Goal: Task Accomplishment & Management: Use online tool/utility

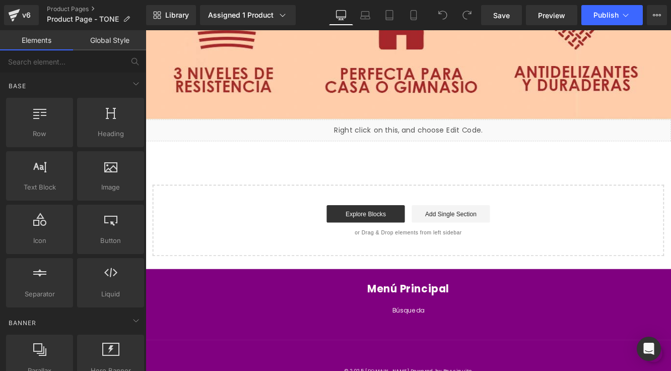
scroll to position [7073, 0]
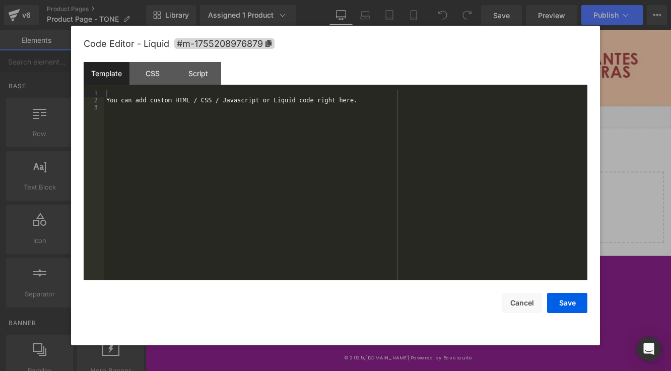
click at [464, 126] on div "Liquid" at bounding box center [451, 130] width 610 height 25
drag, startPoint x: 161, startPoint y: 74, endPoint x: 195, endPoint y: 75, distance: 33.8
click at [165, 74] on div "CSS" at bounding box center [153, 73] width 46 height 23
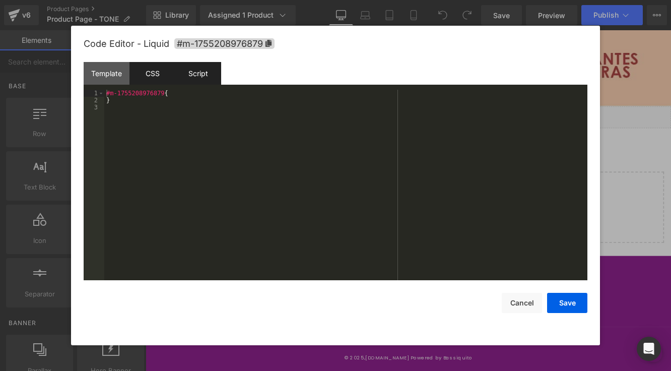
click at [199, 74] on div "Script" at bounding box center [198, 73] width 46 height 23
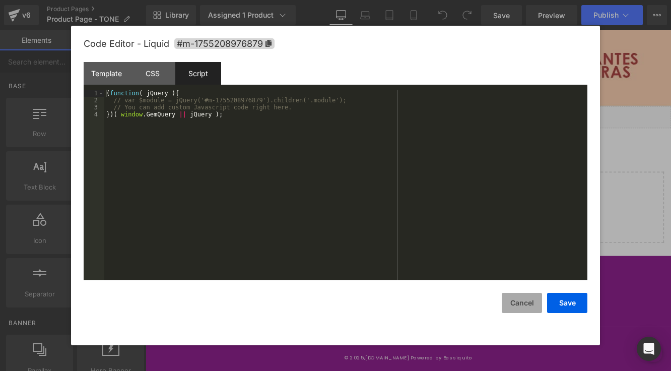
click at [522, 301] on button "Cancel" at bounding box center [522, 303] width 40 height 20
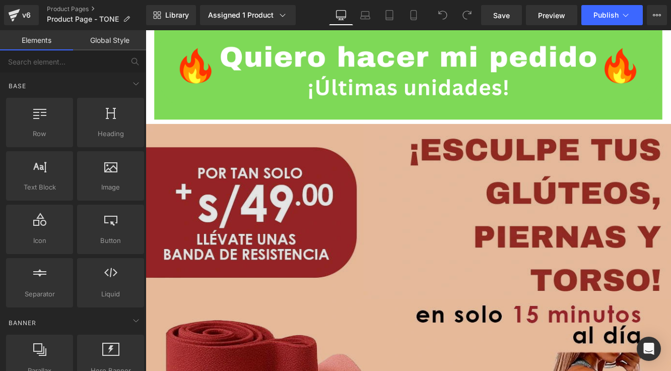
scroll to position [6291, 0]
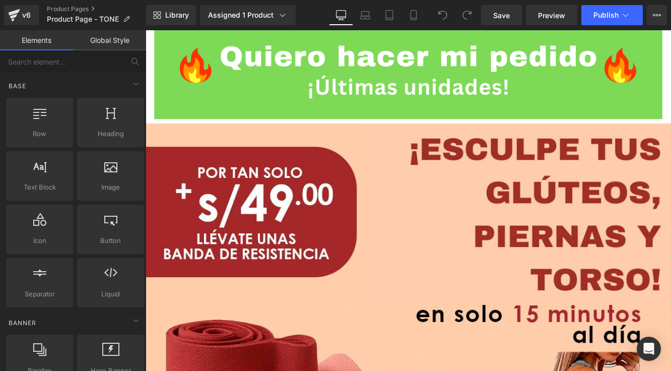
drag, startPoint x: 414, startPoint y: 15, endPoint x: 416, endPoint y: 28, distance: 13.2
click at [415, 16] on icon at bounding box center [414, 15] width 10 height 10
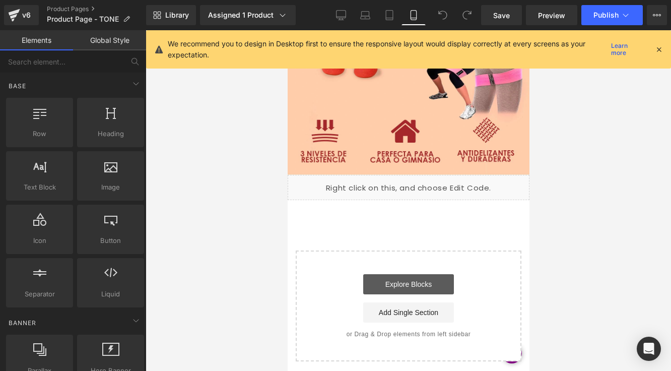
scroll to position [2862, 0]
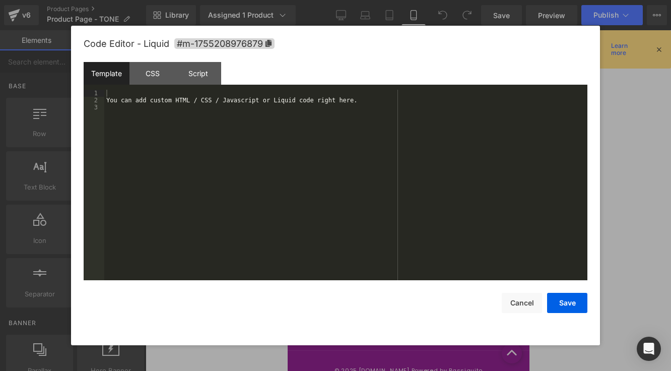
click at [421, 78] on div "Liquid" at bounding box center [408, 90] width 242 height 25
drag, startPoint x: 146, startPoint y: 74, endPoint x: 178, endPoint y: 72, distance: 32.8
click at [147, 74] on div "CSS" at bounding box center [153, 73] width 46 height 23
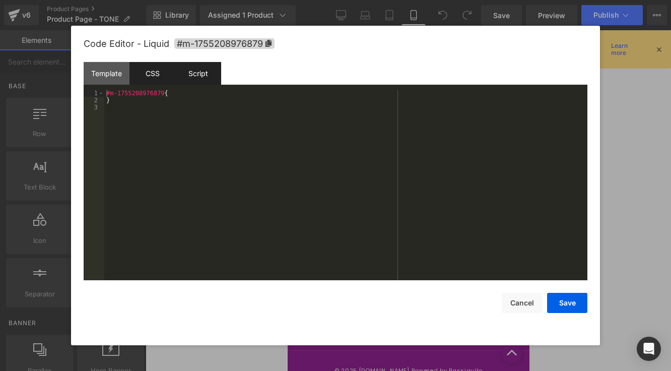
click at [204, 71] on div "Script" at bounding box center [198, 73] width 46 height 23
drag, startPoint x: 158, startPoint y: 74, endPoint x: 132, endPoint y: 74, distance: 26.7
click at [145, 74] on div "CSS" at bounding box center [153, 73] width 46 height 23
click at [114, 73] on div "Template" at bounding box center [107, 73] width 46 height 23
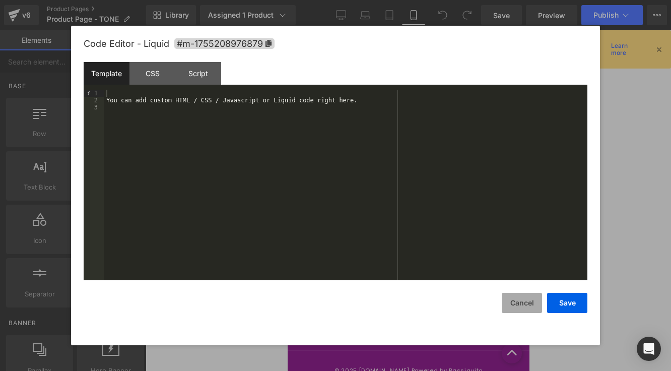
drag, startPoint x: 524, startPoint y: 299, endPoint x: 530, endPoint y: 298, distance: 6.1
click at [525, 299] on button "Cancel" at bounding box center [522, 303] width 40 height 20
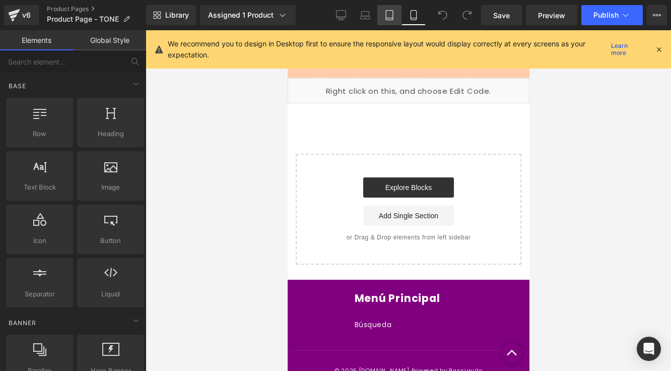
click at [389, 19] on icon at bounding box center [390, 15] width 10 height 10
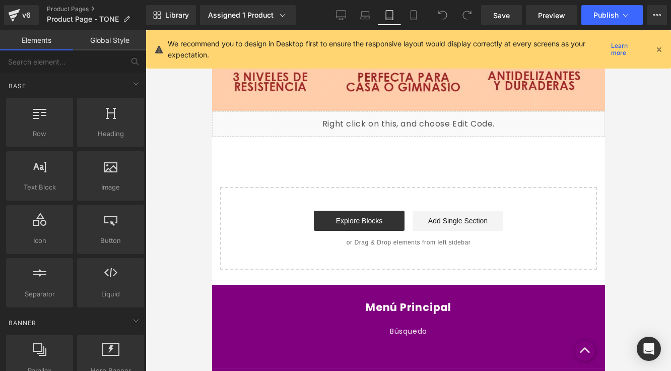
scroll to position [4618, 0]
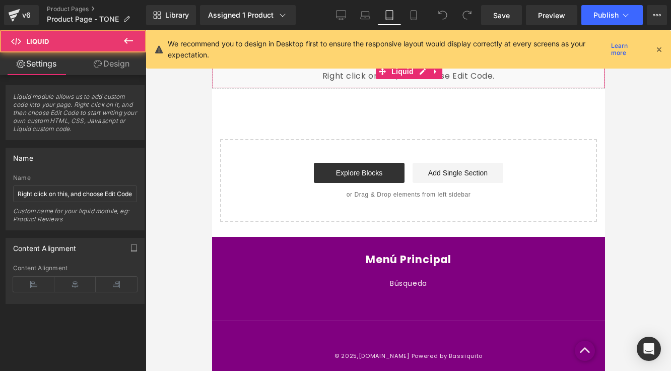
click at [422, 80] on div "Liquid" at bounding box center [408, 76] width 393 height 25
click at [104, 69] on link "Design" at bounding box center [111, 63] width 73 height 23
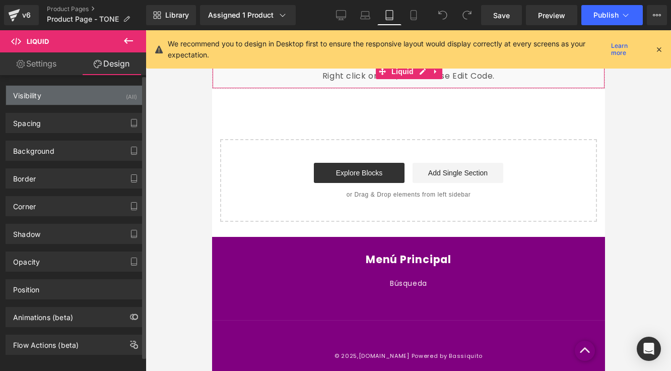
click at [80, 94] on div "Visibility (All)" at bounding box center [75, 95] width 138 height 19
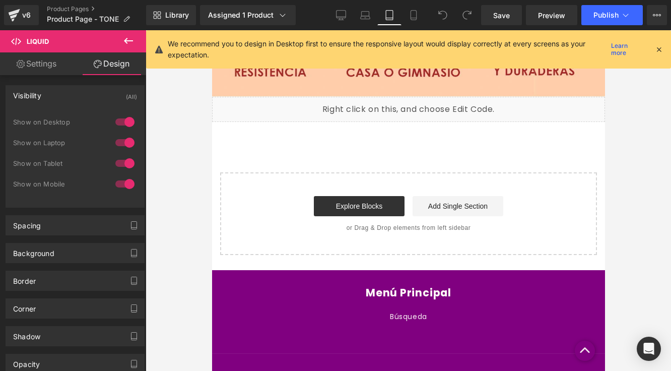
scroll to position [4575, 0]
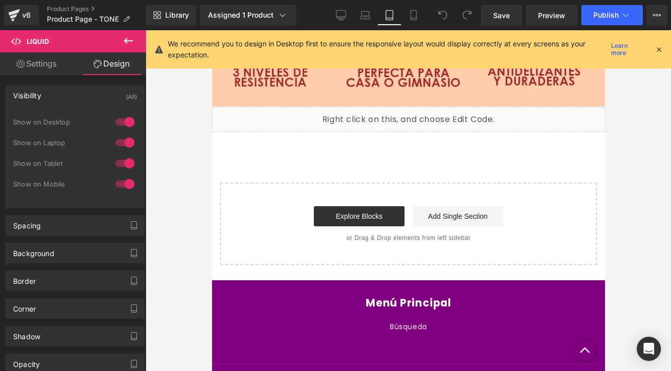
click at [415, 117] on div "Liquid" at bounding box center [408, 119] width 393 height 25
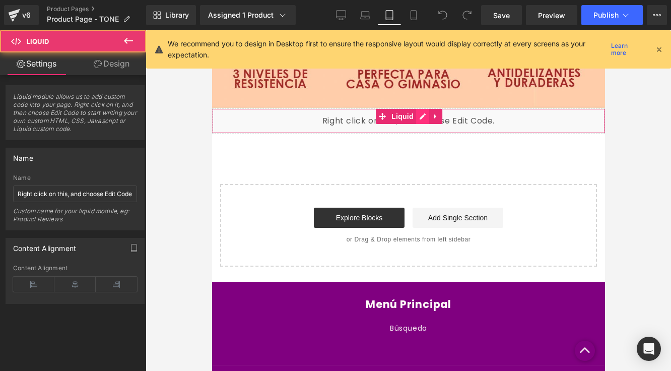
click at [424, 115] on div "Liquid" at bounding box center [408, 120] width 393 height 25
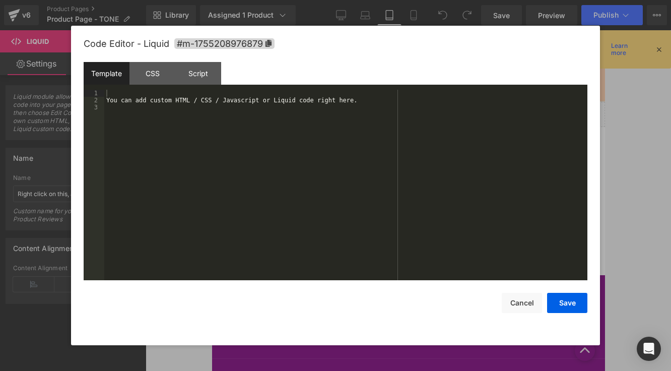
scroll to position [4578, 0]
click at [204, 97] on div "You can add custom HTML / CSS / Javascript or Liquid code right here." at bounding box center [345, 192] width 483 height 205
drag, startPoint x: 156, startPoint y: 71, endPoint x: 189, endPoint y: 71, distance: 32.8
click at [167, 71] on div "CSS" at bounding box center [153, 73] width 46 height 23
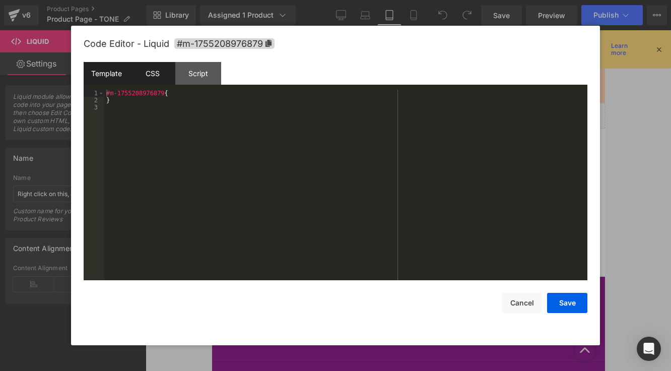
drag, startPoint x: 202, startPoint y: 70, endPoint x: 126, endPoint y: 66, distance: 76.3
click at [185, 71] on div "Script" at bounding box center [198, 73] width 46 height 23
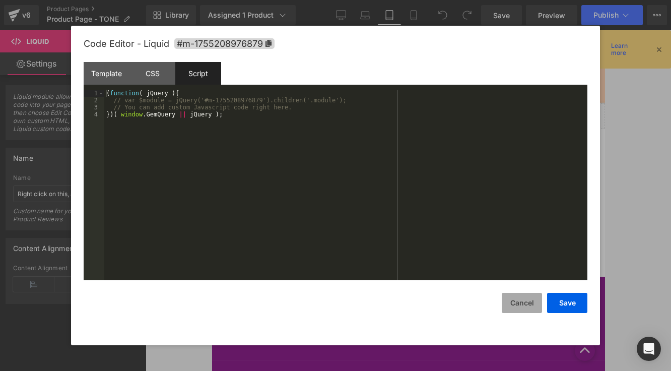
drag, startPoint x: 529, startPoint y: 299, endPoint x: 527, endPoint y: 293, distance: 6.9
click at [529, 299] on button "Cancel" at bounding box center [522, 303] width 40 height 20
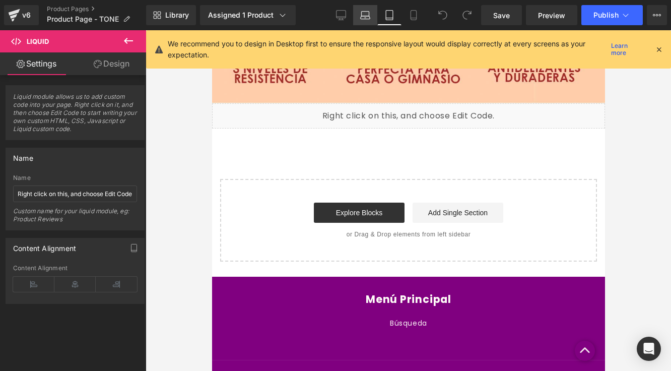
click at [363, 13] on icon at bounding box center [365, 15] width 10 height 10
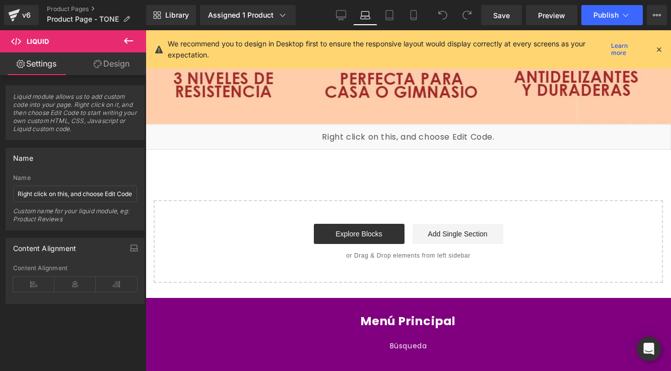
scroll to position [6119, 0]
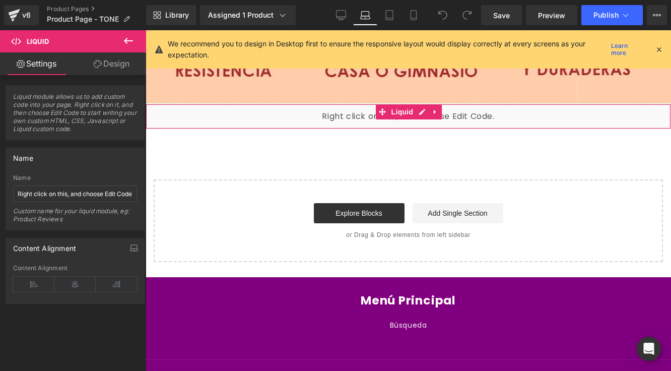
click at [423, 112] on div "Liquid" at bounding box center [409, 116] width 526 height 25
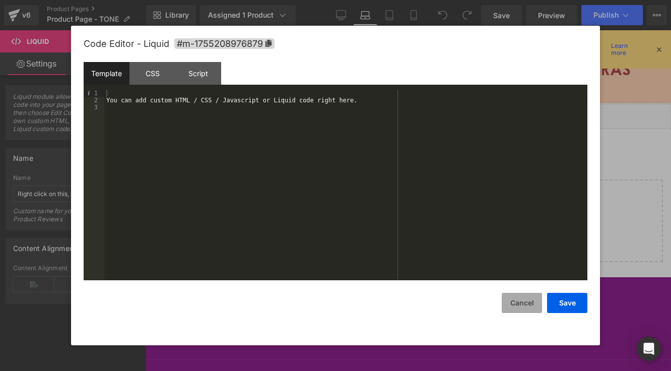
click at [517, 300] on button "Cancel" at bounding box center [522, 303] width 40 height 20
click at [418, 114] on div "Liquid" at bounding box center [409, 116] width 526 height 25
click at [530, 299] on button "Cancel" at bounding box center [522, 303] width 40 height 20
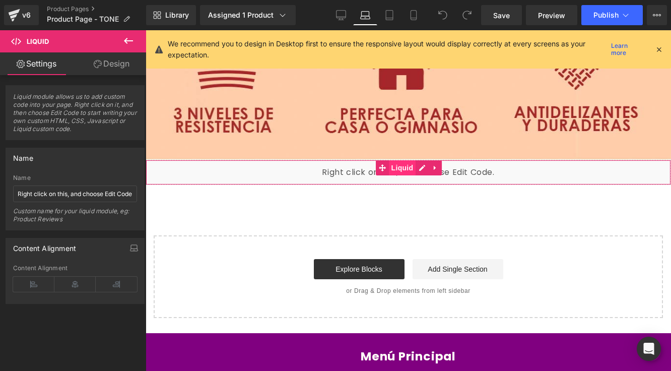
scroll to position [6062, 0]
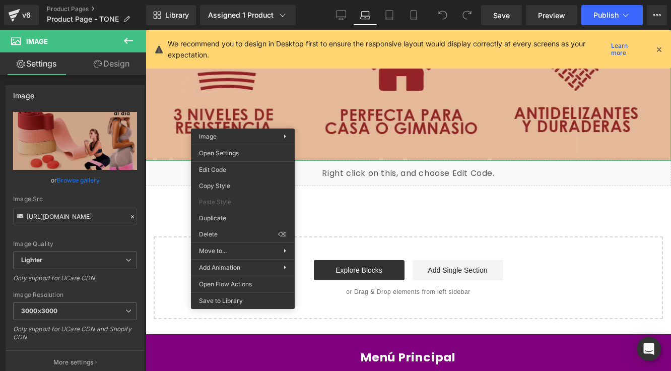
scroll to position [6067, 0]
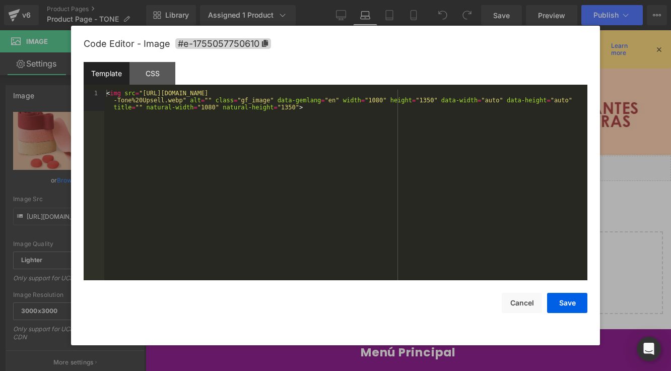
click at [252, 0] on div "You are previewing how the will restyle your page. You can not edit Elements in…" at bounding box center [335, 0] width 671 height 0
click at [527, 301] on button "Cancel" at bounding box center [522, 303] width 40 height 20
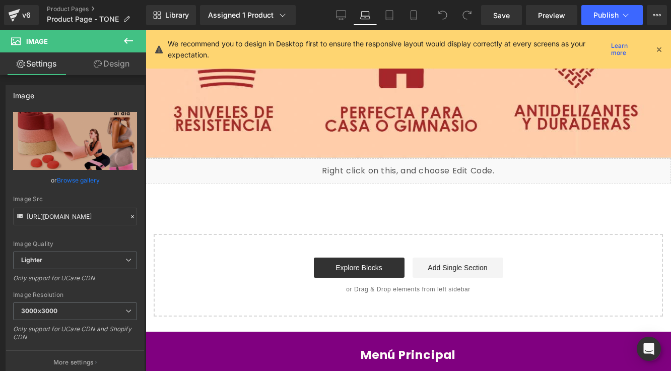
scroll to position [6158, 0]
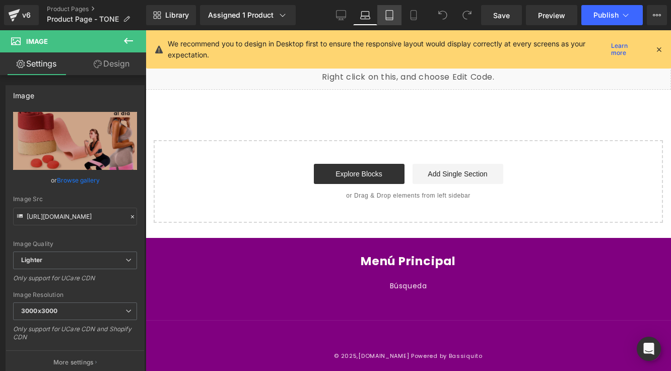
click at [386, 17] on icon at bounding box center [390, 15] width 10 height 10
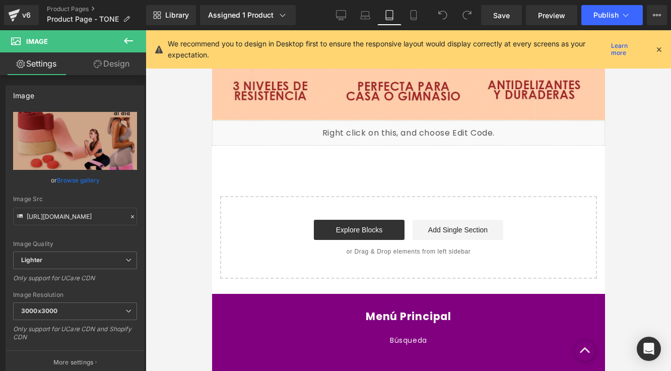
scroll to position [4618, 0]
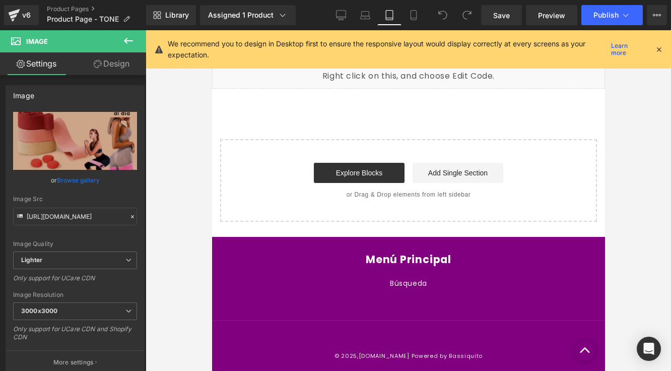
drag, startPoint x: 657, startPoint y: 50, endPoint x: 480, endPoint y: 8, distance: 181.9
click at [657, 50] on icon at bounding box center [659, 49] width 9 height 9
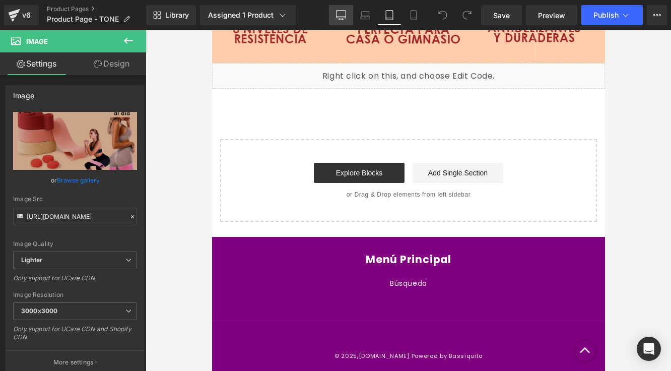
click at [343, 14] on icon at bounding box center [341, 15] width 10 height 10
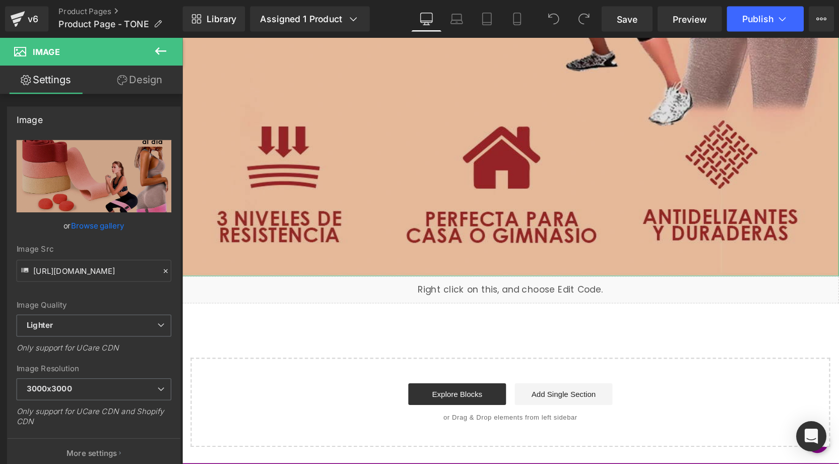
scroll to position [6964, 0]
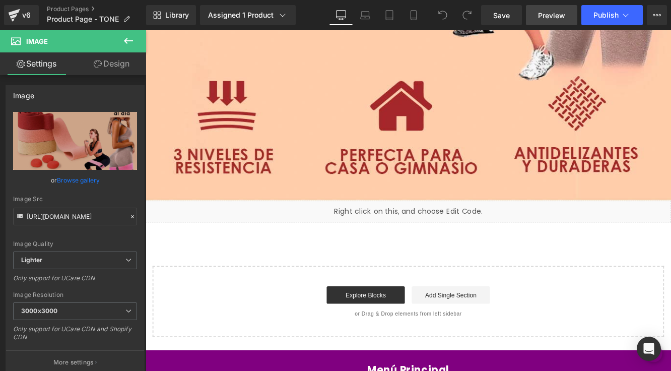
click at [542, 12] on span "Preview" at bounding box center [551, 15] width 27 height 11
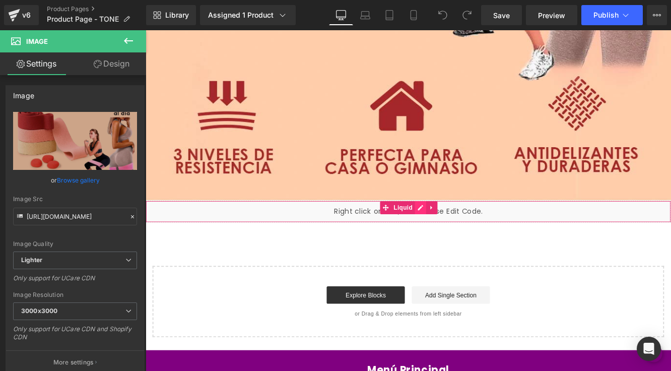
click at [464, 236] on div "Liquid" at bounding box center [451, 240] width 610 height 25
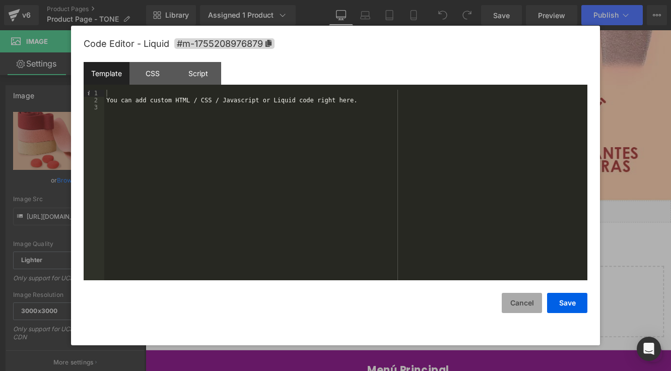
drag, startPoint x: 527, startPoint y: 307, endPoint x: 539, endPoint y: 288, distance: 23.1
click at [531, 303] on button "Cancel" at bounding box center [522, 303] width 40 height 20
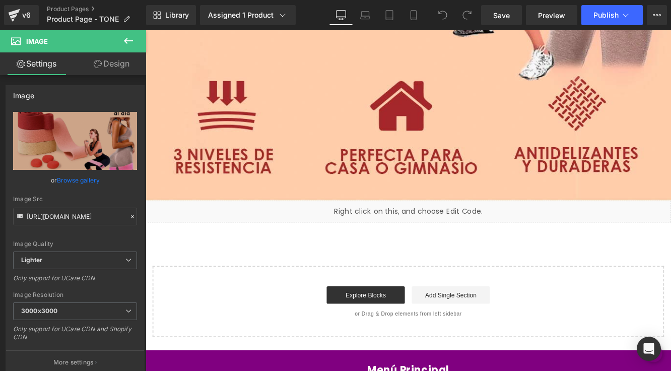
click at [610, 318] on div "Start building your page Explore Blocks Add Single Section or Drag & Drop eleme…" at bounding box center [451, 344] width 592 height 81
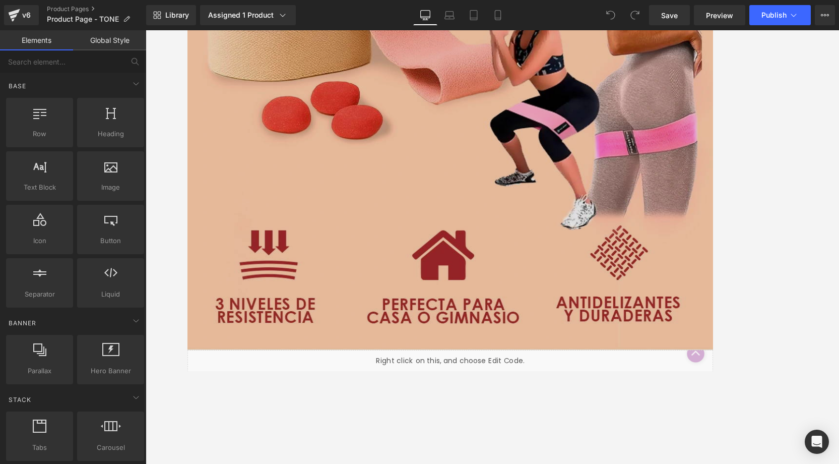
scroll to position [6799, 0]
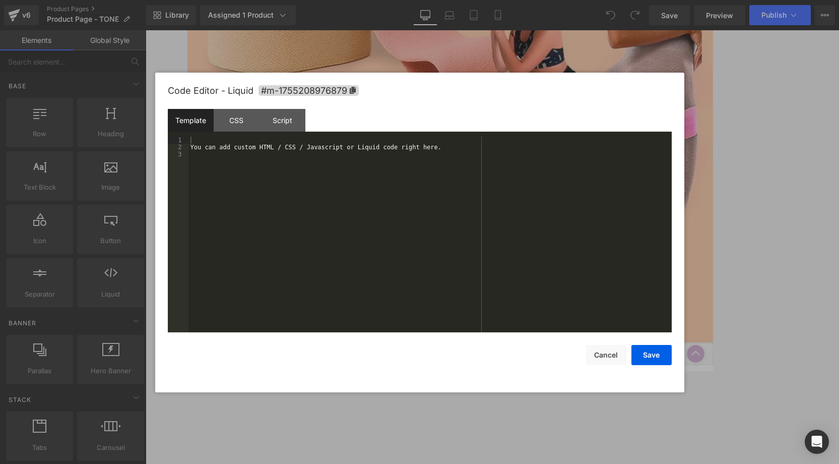
drag, startPoint x: 508, startPoint y: 402, endPoint x: 652, endPoint y: 379, distance: 146.5
click at [508, 371] on div "Liquid" at bounding box center [493, 405] width 610 height 25
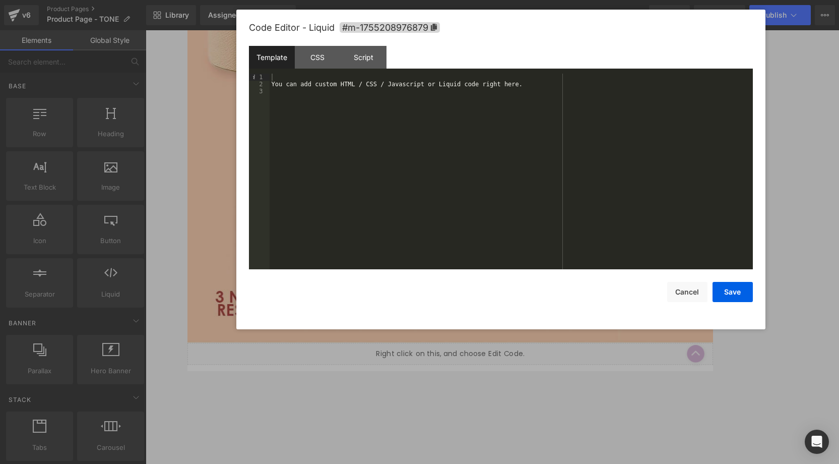
drag, startPoint x: 484, startPoint y: 95, endPoint x: 565, endPoint y: 33, distance: 101.7
click at [565, 33] on div "Code Editor - Liquid #m-1755208976879" at bounding box center [501, 28] width 504 height 36
click at [671, 293] on button "Cancel" at bounding box center [687, 292] width 40 height 20
